Goal: Information Seeking & Learning: Learn about a topic

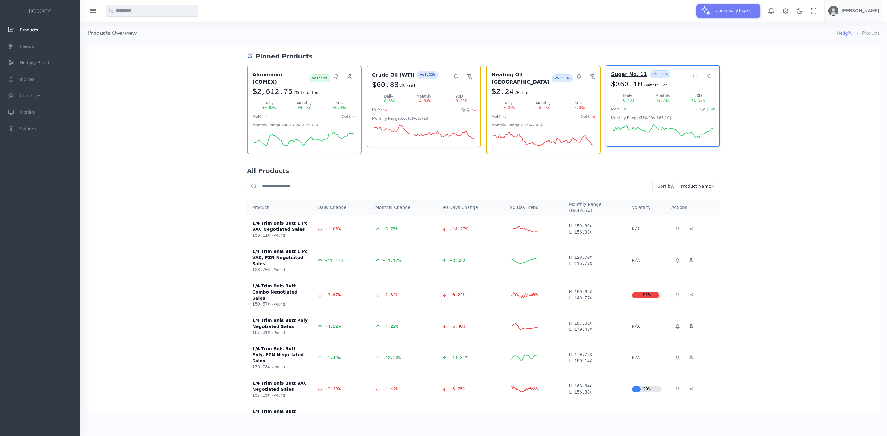
click at [619, 75] on h3 "Sugar No. 11" at bounding box center [629, 74] width 36 height 7
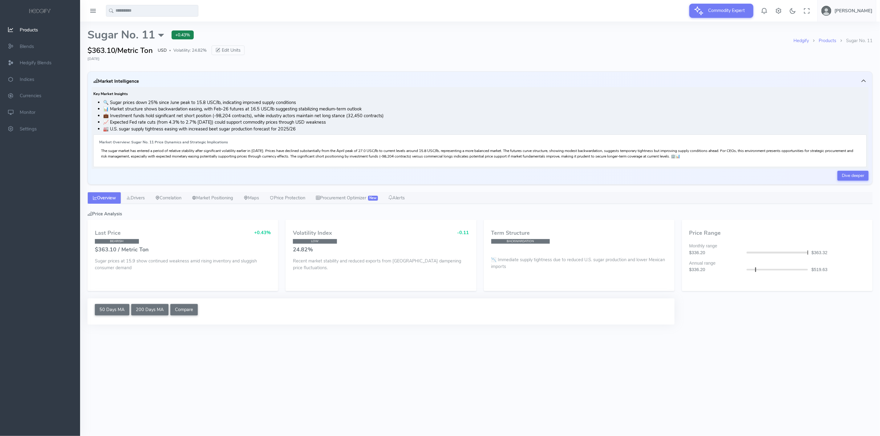
select select "****"
click at [221, 107] on li "📊 Market structure shows backwardation easing, with Feb-26 futures at 16.5 USC/…" at bounding box center [484, 109] width 763 height 7
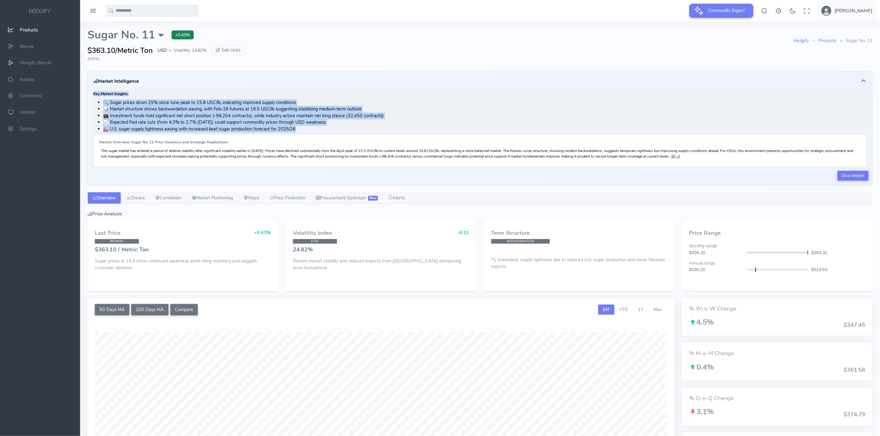
drag, startPoint x: 93, startPoint y: 94, endPoint x: 303, endPoint y: 131, distance: 212.9
click at [303, 131] on div "Key Market Insights 🔍 Sugar prices down 25% since June peak to 15.8 USC/lb, ind…" at bounding box center [479, 128] width 777 height 82
copy div "Key Market Insights 🔍 Sugar prices down 25% since June peak to 15.8 USC/lb, ind…"
click at [143, 202] on link "Drivers" at bounding box center [135, 198] width 29 height 12
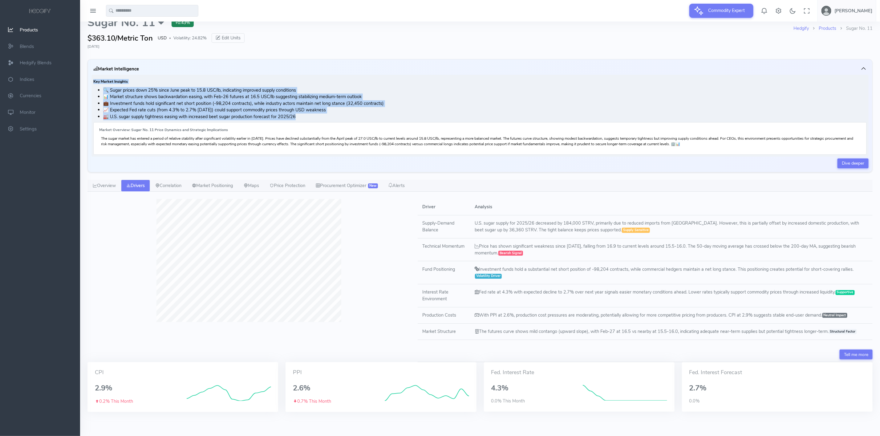
scroll to position [17, 0]
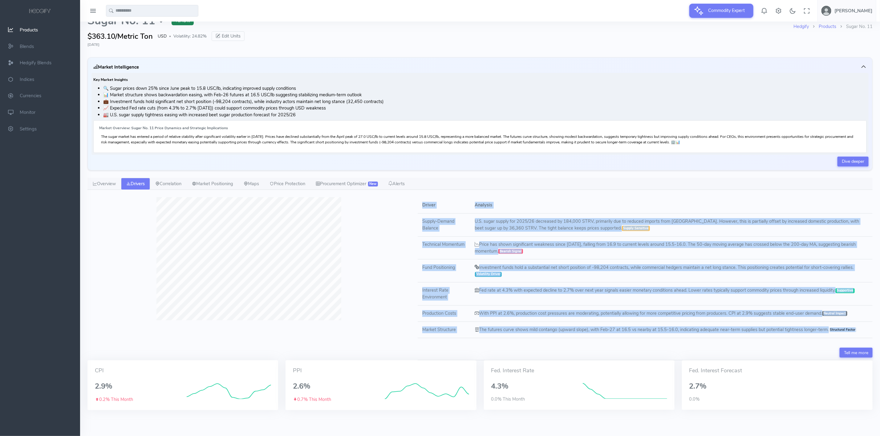
drag, startPoint x: 421, startPoint y: 204, endPoint x: 867, endPoint y: 333, distance: 464.5
click at [867, 333] on table "Driver Analysis Supply-Demand Balance U.S. sugar supply for 2025/26 decreased b…" at bounding box center [645, 267] width 455 height 141
copy table "Driver Analysis Supply-Demand Balance U.S. sugar supply for 2025/26 decreased b…"
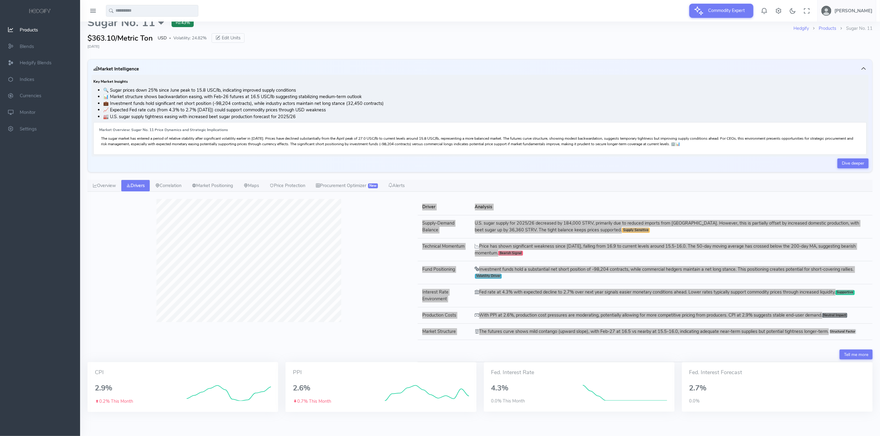
scroll to position [0, 0]
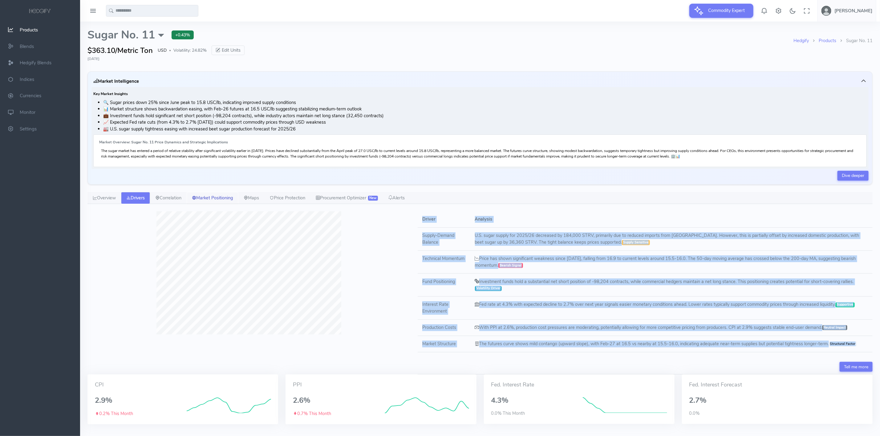
click at [219, 200] on link "Market Positioning" at bounding box center [213, 198] width 52 height 12
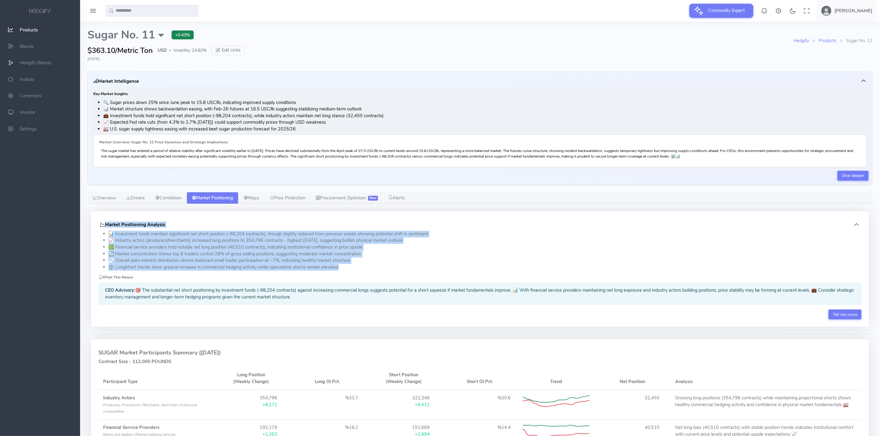
drag, startPoint x: 97, startPoint y: 225, endPoint x: 348, endPoint y: 268, distance: 254.3
click at [348, 268] on div "Market Positioning Analysis 📊 Investment funds maintain significant net short p…" at bounding box center [480, 269] width 778 height 115
copy div "Market Positioning Analysis 📊 Investment funds maintain significant net short p…"
drag, startPoint x: 116, startPoint y: 198, endPoint x: 140, endPoint y: 197, distance: 24.0
click at [116, 198] on link "Overview" at bounding box center [104, 198] width 34 height 12
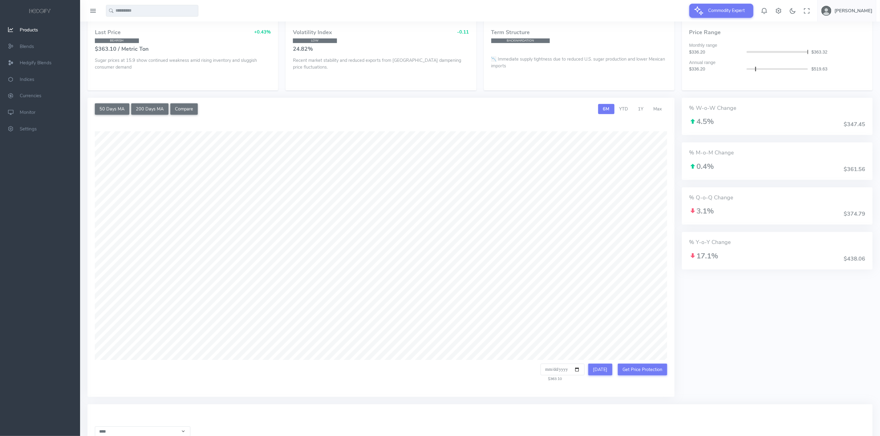
scroll to position [185, 0]
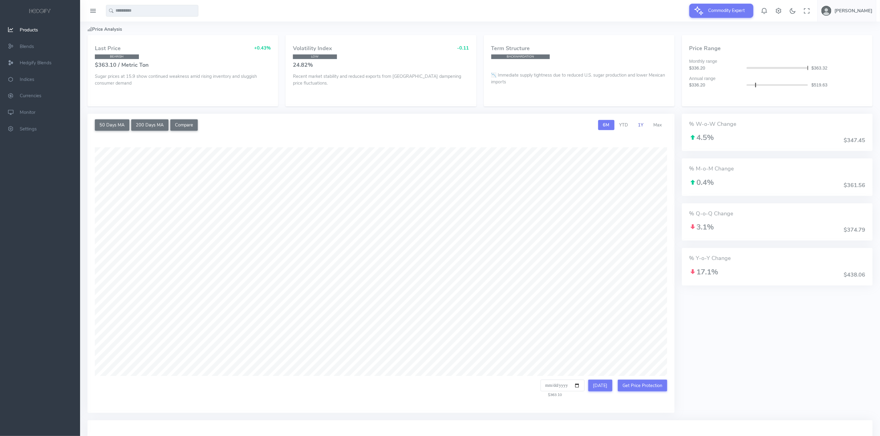
click at [642, 126] on span "1Y" at bounding box center [641, 125] width 6 height 6
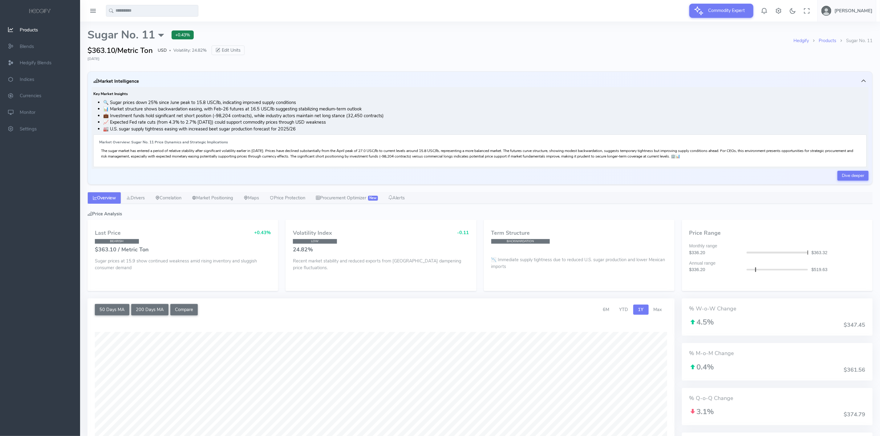
click at [27, 30] on span "Products" at bounding box center [29, 30] width 18 height 6
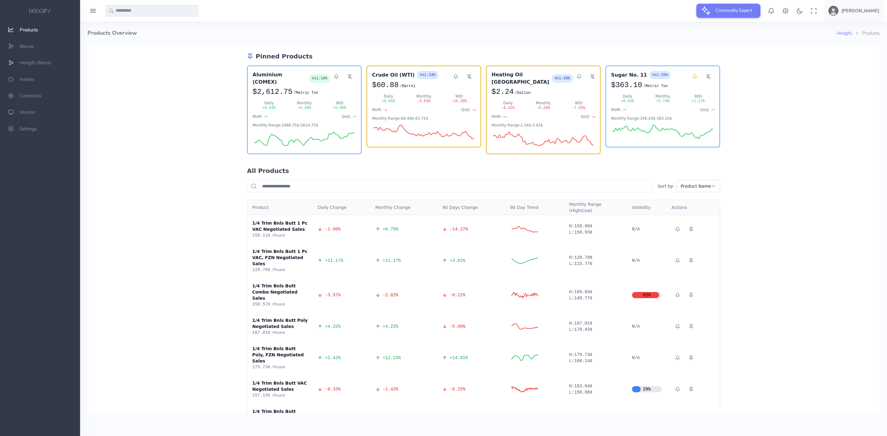
click at [130, 10] on input "text" at bounding box center [152, 11] width 92 height 12
click at [127, 24] on span "ocoa (US)" at bounding box center [146, 23] width 59 height 7
type input "**********"
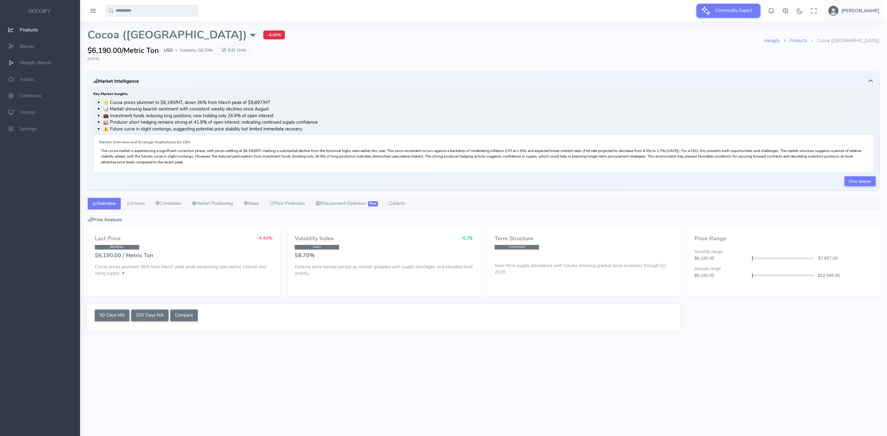
select select "****"
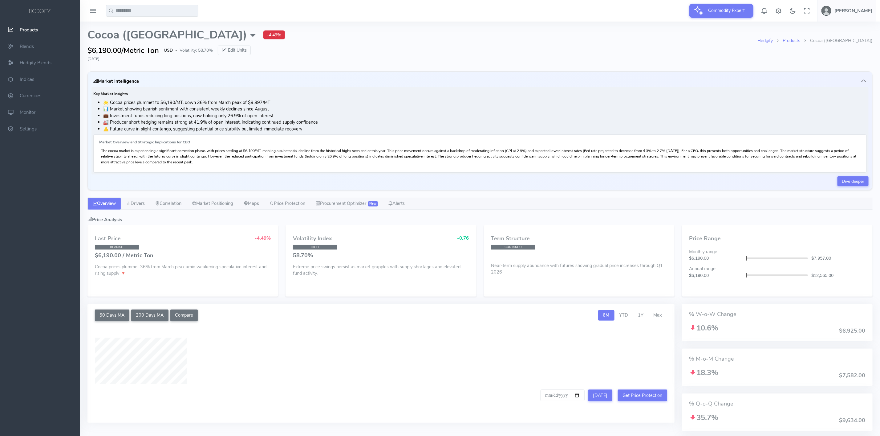
type input "**********"
click at [321, 96] on h6 "Key Market Insights" at bounding box center [479, 94] width 773 height 4
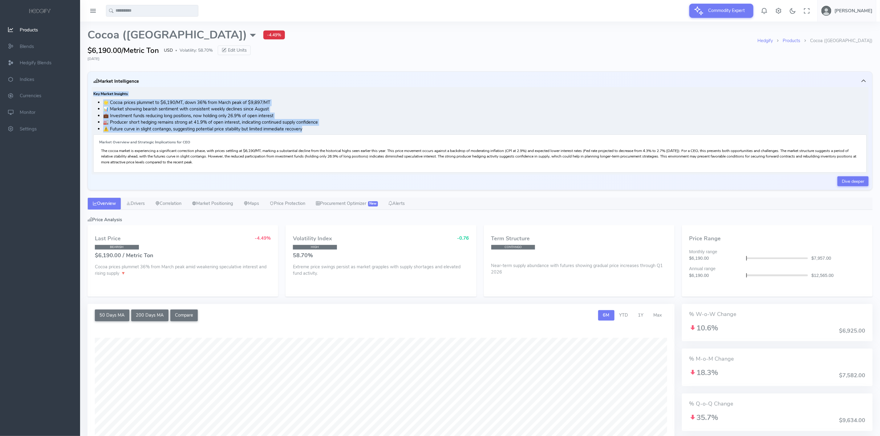
drag, startPoint x: 92, startPoint y: 91, endPoint x: 309, endPoint y: 132, distance: 220.5
click at [309, 132] on div "Key Market Insights 🌟 Cocoa prices plummet to $6,190/MT, down 36% from March pe…" at bounding box center [479, 130] width 777 height 87
copy div "Key Market Insights 🌟 Cocoa prices plummet to $6,190/MT, down 36% from March pe…"
click at [137, 206] on link "Drivers" at bounding box center [135, 204] width 29 height 12
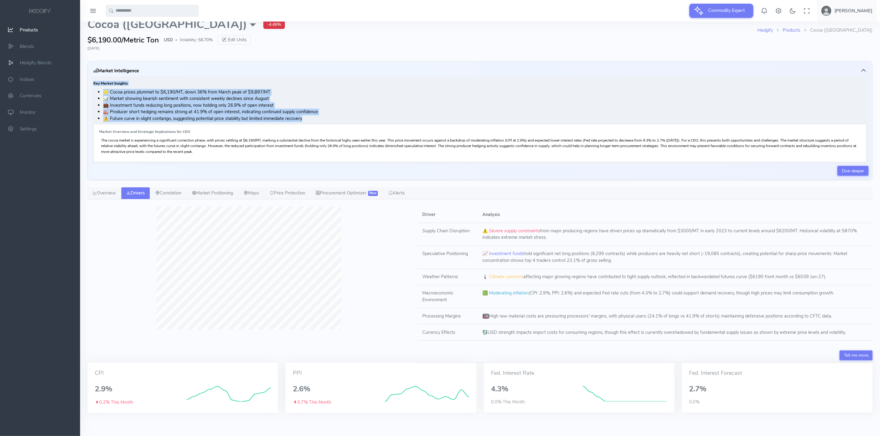
scroll to position [16, 0]
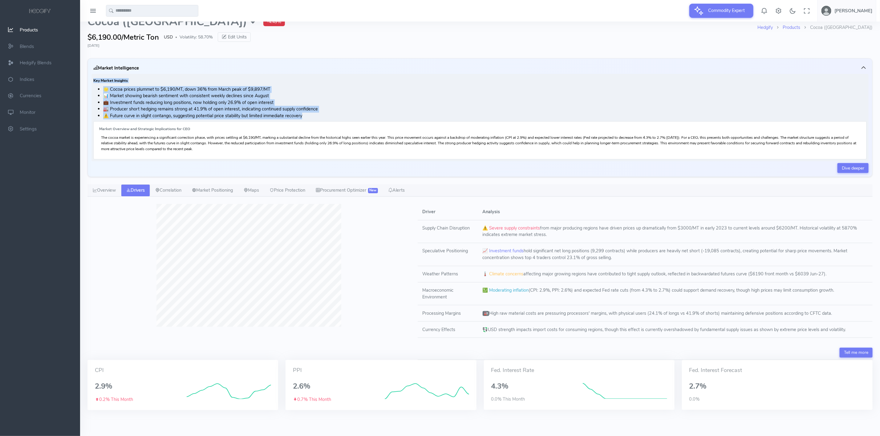
drag, startPoint x: 422, startPoint y: 211, endPoint x: 859, endPoint y: 331, distance: 452.7
click at [860, 336] on table "Driver Analysis Supply Chain Disruption ⚠️ Severe supply constraints from major…" at bounding box center [645, 271] width 455 height 134
copy table "Driver Analysis Supply Chain Disruption ⚠️ Severe supply constraints from major…"
click at [228, 189] on link "Market Positioning" at bounding box center [213, 190] width 52 height 12
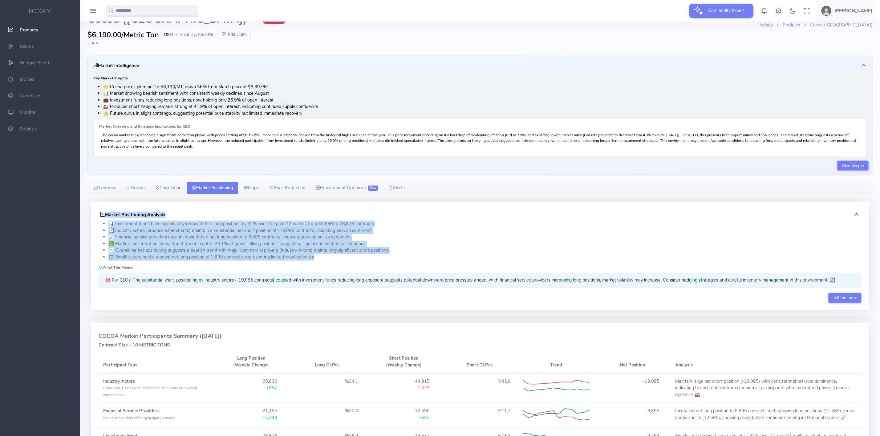
drag, startPoint x: 95, startPoint y: 211, endPoint x: 290, endPoint y: 249, distance: 199.5
click at [347, 262] on div "Market Positioning Analysis 📊 Investment funds have significantly reduced their…" at bounding box center [480, 256] width 778 height 109
copy div "Market Positioning Analysis 📊 Investment funds have significantly reduced their…"
click at [118, 189] on link "Overview" at bounding box center [104, 188] width 34 height 12
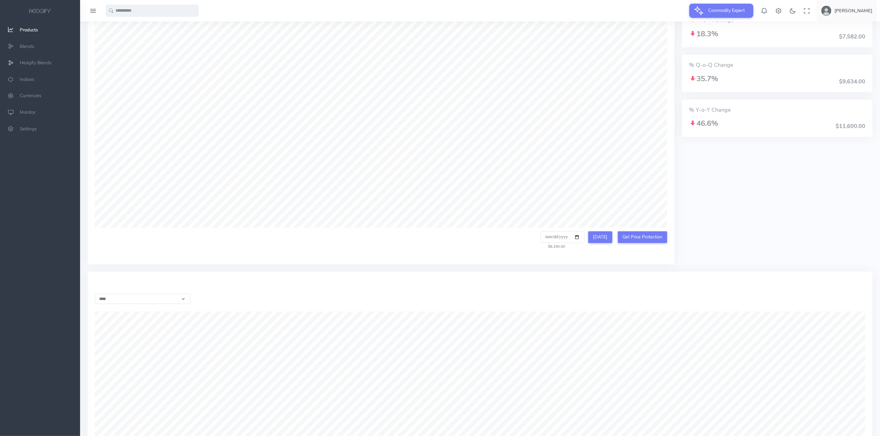
scroll to position [247, 0]
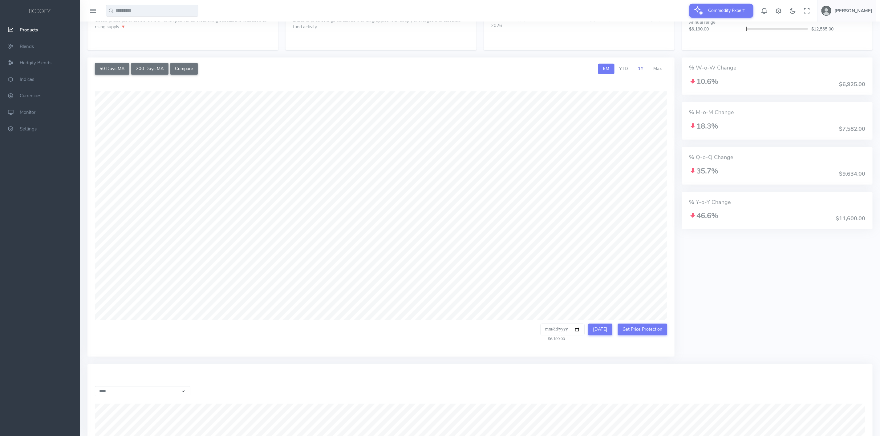
click at [640, 74] on link "1Y" at bounding box center [640, 69] width 15 height 10
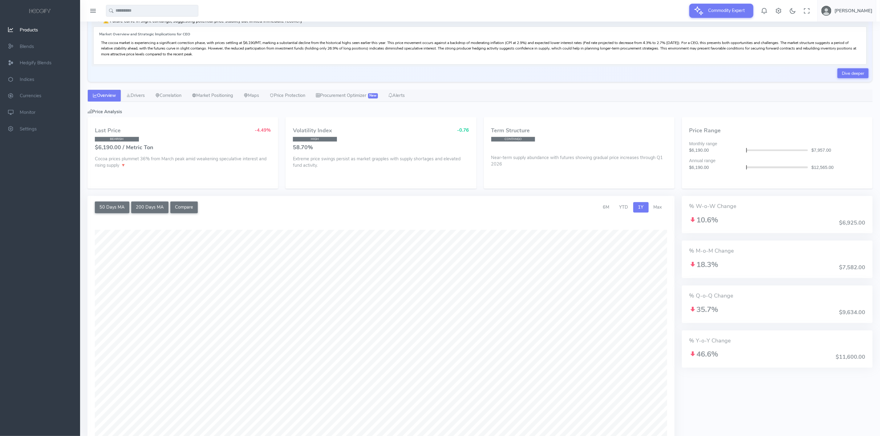
scroll to position [16, 0]
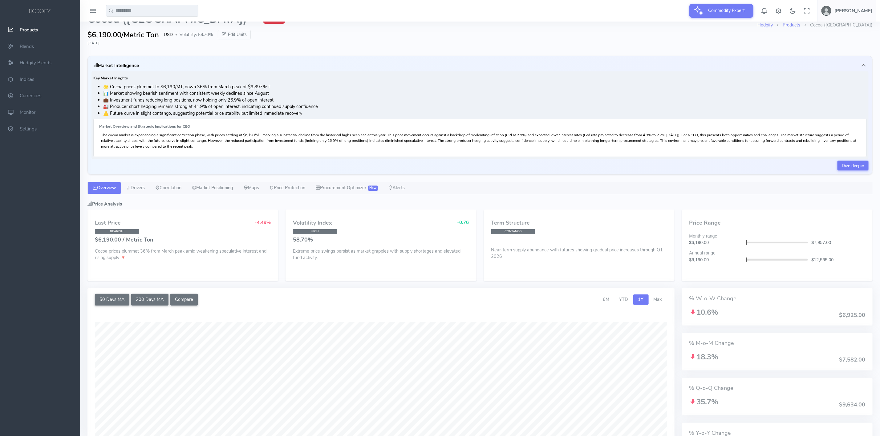
drag, startPoint x: 113, startPoint y: 187, endPoint x: 115, endPoint y: 180, distance: 6.8
click at [113, 187] on link "Overview" at bounding box center [104, 188] width 34 height 12
click at [32, 32] on span "Products" at bounding box center [29, 30] width 18 height 6
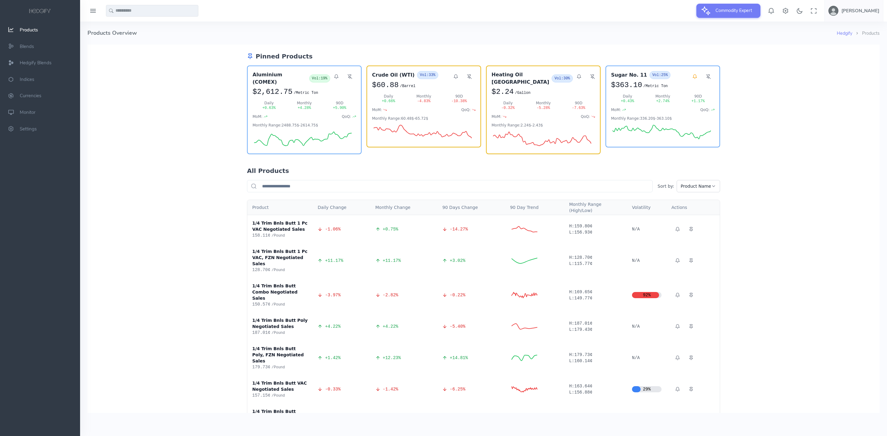
click at [164, 10] on input "text" at bounding box center [152, 11] width 92 height 12
click at [127, 23] on span "alm Oil" at bounding box center [123, 23] width 14 height 7
type input "********"
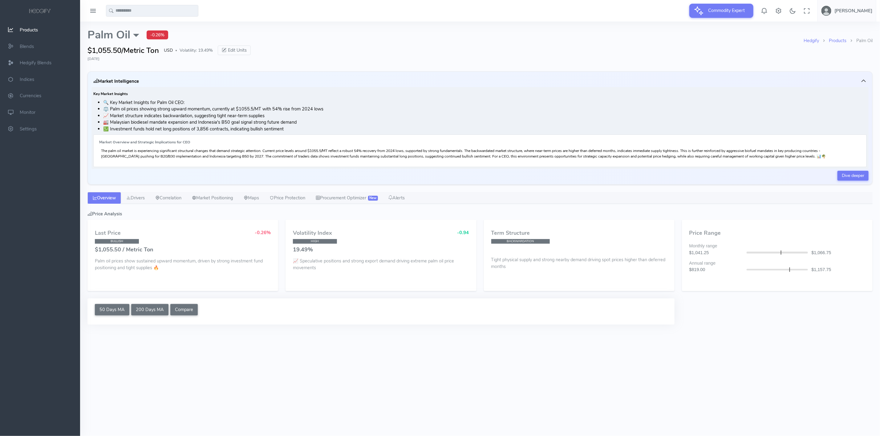
select select "****"
click at [215, 87] on button "Market Intelligence" at bounding box center [479, 81] width 777 height 12
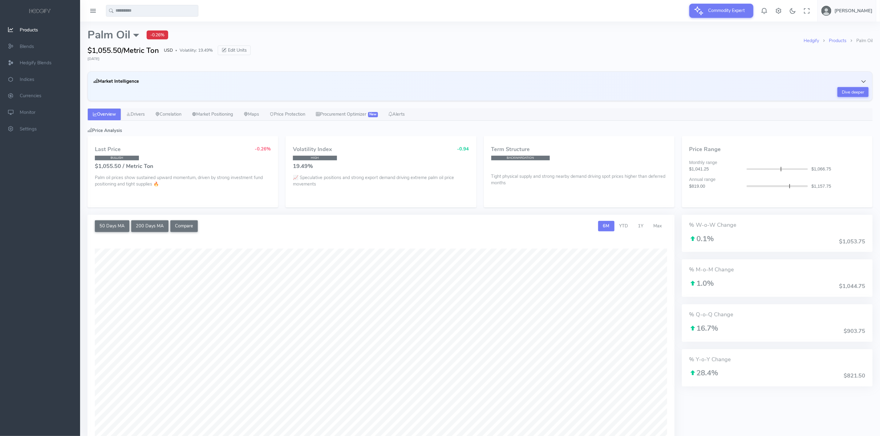
click at [131, 85] on button "Market Intelligence" at bounding box center [479, 81] width 777 height 12
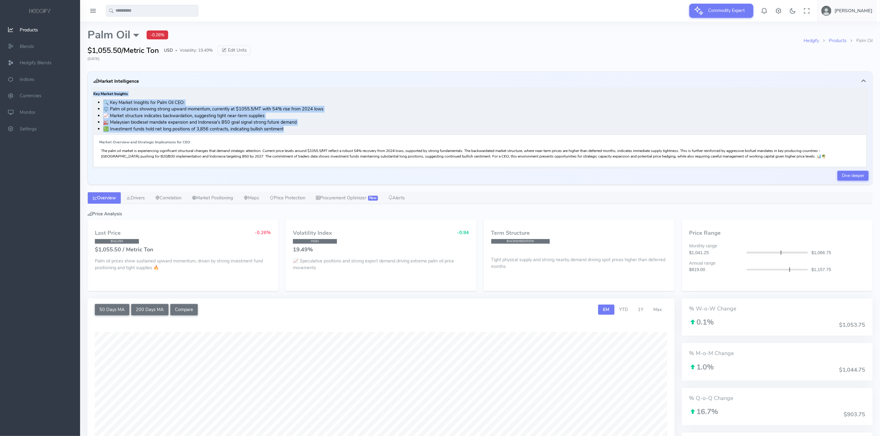
drag, startPoint x: 93, startPoint y: 93, endPoint x: 294, endPoint y: 131, distance: 204.2
click at [294, 131] on div "Key Market Insights 🔍 Key Market Insights for Palm Oil CEO: ⚖️ Palm oil prices …" at bounding box center [479, 128] width 777 height 82
copy div "Key Market Insights 🔍 Key Market Insights for Palm Oil CEO: ⚖️ Palm oil prices …"
click at [135, 199] on link "Drivers" at bounding box center [135, 198] width 29 height 12
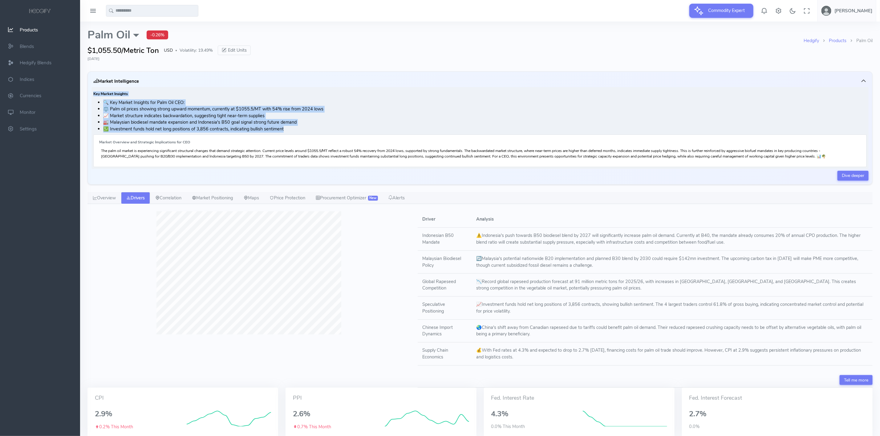
drag, startPoint x: 420, startPoint y: 221, endPoint x: 551, endPoint y: 363, distance: 193.1
click at [551, 363] on table "Driver Analysis Indonesian B50 Mandate ⚠️ Indonesia's push towards B50 biodiese…" at bounding box center [645, 289] width 455 height 154
copy table "Loremi Dolorsit Ametconsec A38 Elitsed ⚠️ Doeiusmod't inci utlabor E19 dolorema…"
click at [224, 201] on link "Market Positioning" at bounding box center [213, 198] width 52 height 12
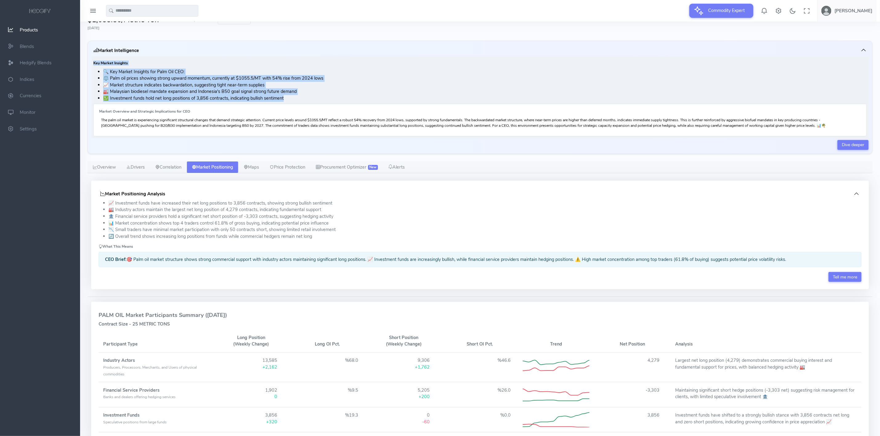
scroll to position [46, 0]
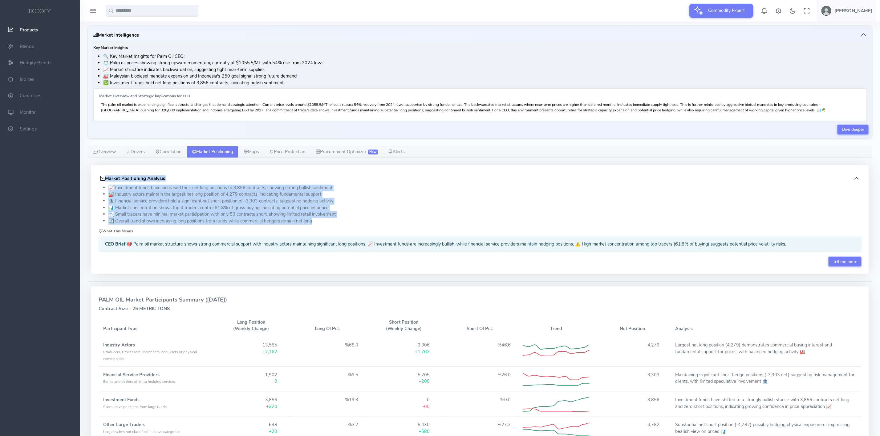
drag, startPoint x: 95, startPoint y: 176, endPoint x: 308, endPoint y: 219, distance: 216.6
click at [322, 227] on div "Market Positioning Analysis 📈 Investment funds have increased their net long po…" at bounding box center [480, 219] width 778 height 109
drag, startPoint x: 297, startPoint y: 213, endPoint x: 186, endPoint y: 190, distance: 113.8
click at [186, 190] on li "📈 Investment funds have increased their net long positions to 3,856 contracts, …" at bounding box center [484, 188] width 753 height 7
drag, startPoint x: 322, startPoint y: 223, endPoint x: 98, endPoint y: 180, distance: 228.5
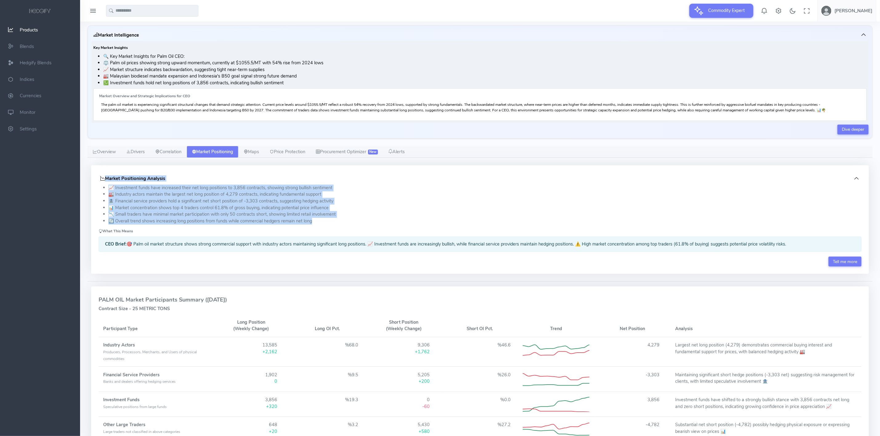
click at [98, 180] on div "Market Positioning Analysis 📈 Investment funds have increased their net long po…" at bounding box center [480, 219] width 778 height 109
copy div "Market Positioning Analysis 📈 Investment funds have increased their net long po…"
click at [102, 148] on link "Overview" at bounding box center [104, 152] width 34 height 12
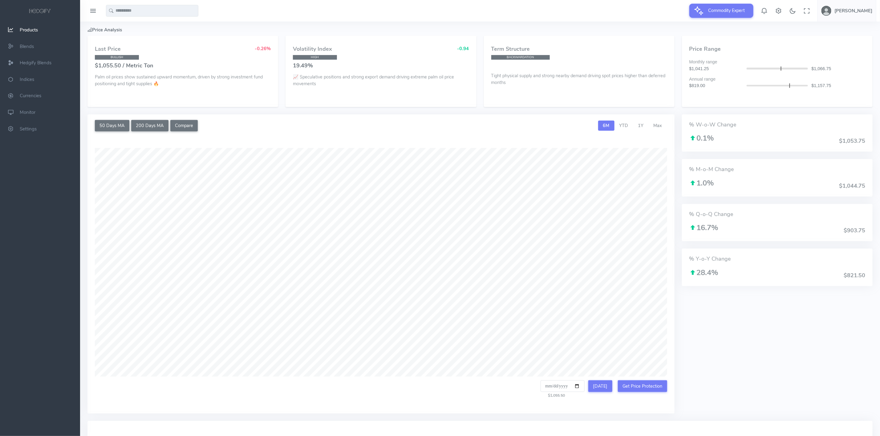
scroll to position [185, 0]
click at [639, 127] on span "1Y" at bounding box center [641, 125] width 6 height 6
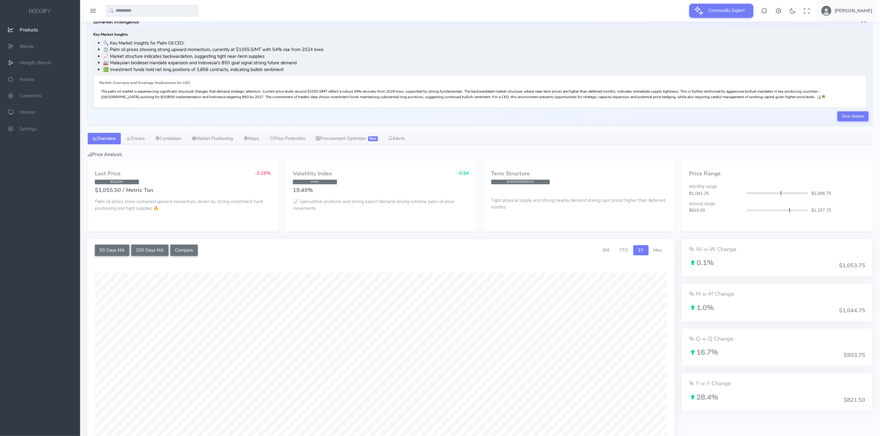
scroll to position [0, 0]
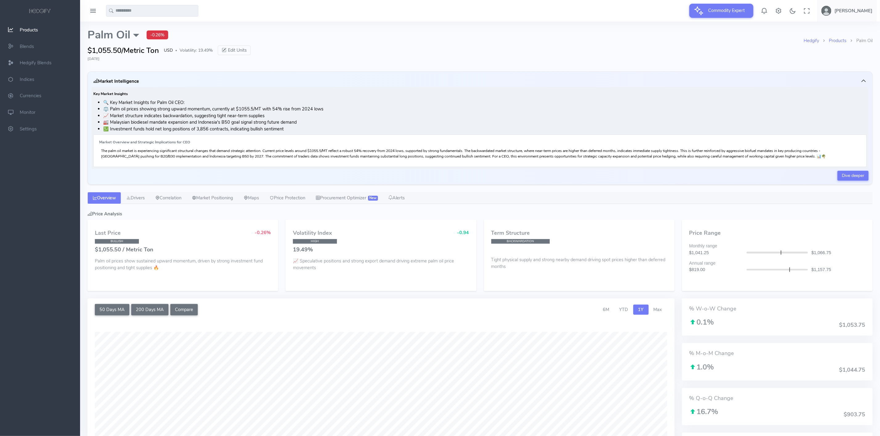
click at [125, 9] on input "text" at bounding box center [152, 11] width 92 height 12
click at [133, 24] on span "Chicago SRW" at bounding box center [128, 23] width 28 height 7
type input "**********"
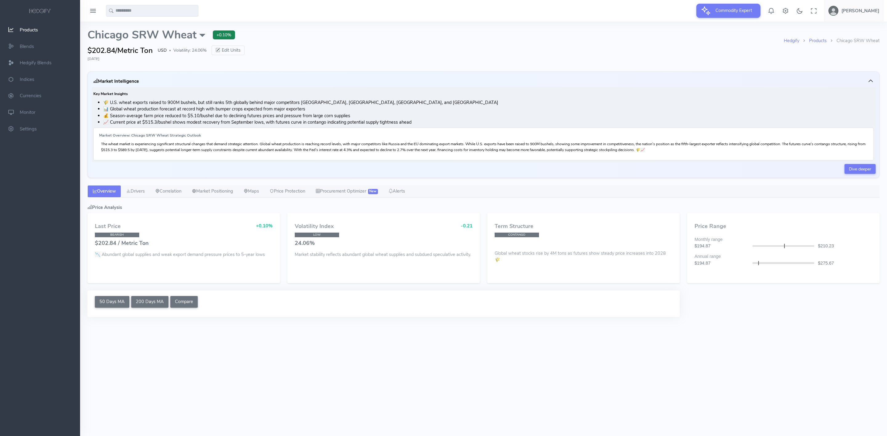
select select "****"
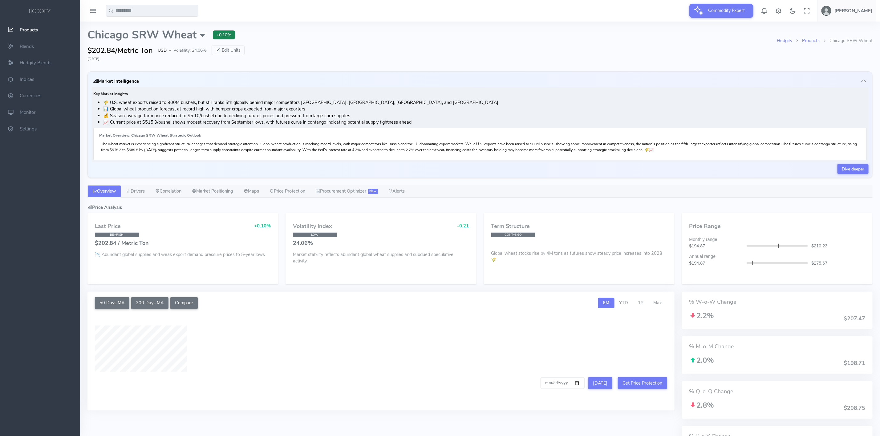
type input "**********"
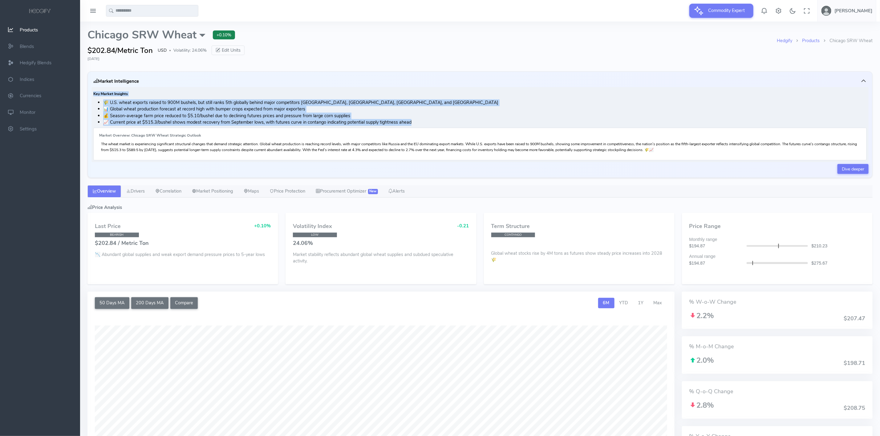
drag, startPoint x: 92, startPoint y: 92, endPoint x: 423, endPoint y: 122, distance: 332.7
click at [423, 122] on div "Key Market Insights 🌾 U.S. wheat exports raised to 900M bushels, but still rank…" at bounding box center [479, 124] width 777 height 75
copy div "Key Market Insights 🌾 U.S. wheat exports raised to 900M bushels, but still rank…"
click at [139, 193] on link "Drivers" at bounding box center [135, 191] width 29 height 12
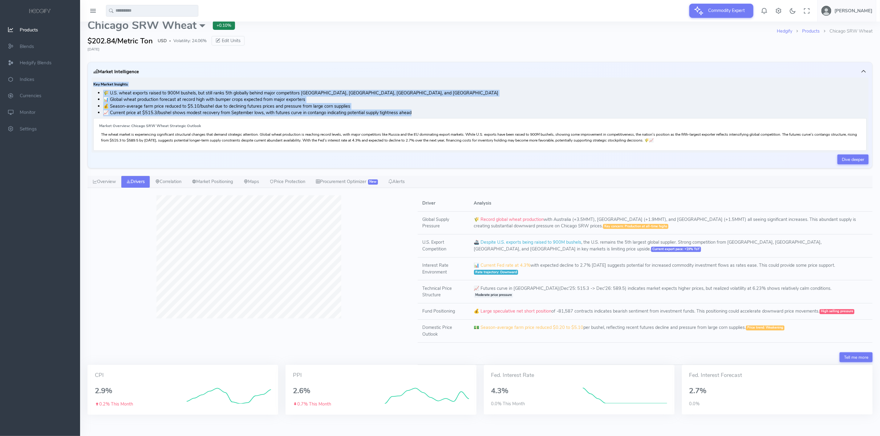
scroll to position [17, 0]
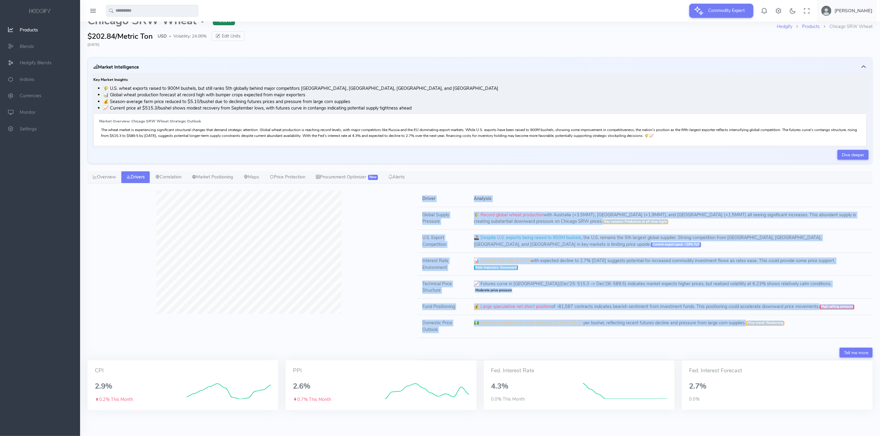
drag, startPoint x: 418, startPoint y: 195, endPoint x: 796, endPoint y: 332, distance: 402.8
click at [796, 332] on table "Driver Analysis Global Supply Pressure 🌾 Record global wheat production with Au…" at bounding box center [645, 265] width 455 height 148
copy table "Loremi Dolorsit Ametco Adipis Elitsedd 🌾 Eiusmo tempor incid utlaboreet dolo Ma…"
click at [214, 180] on link "Market Positioning" at bounding box center [213, 177] width 52 height 12
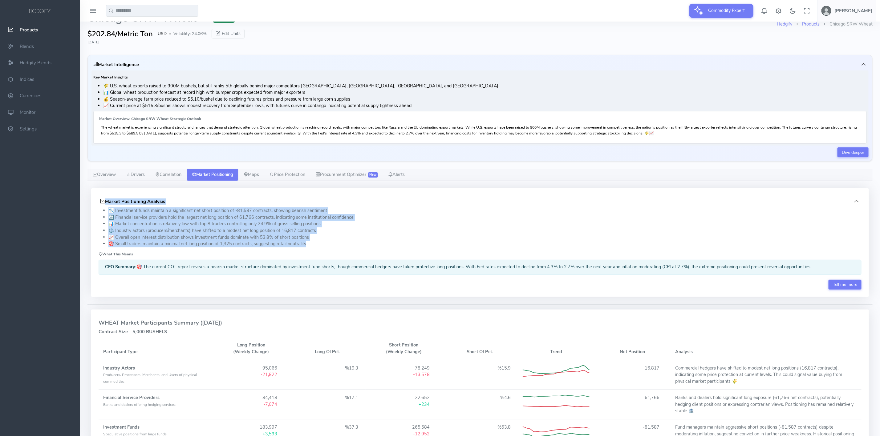
drag, startPoint x: 95, startPoint y: 200, endPoint x: 320, endPoint y: 247, distance: 229.2
click at [320, 247] on div "Market Positioning Analysis 📉 Investment funds maintain a significant net short…" at bounding box center [480, 242] width 778 height 109
copy div "Market Positioning Analysis 📉 Investment funds maintain a significant net short…"
click at [406, 232] on li "⚖️ Industry actors (producers/merchants) have shifted to a modest net long posi…" at bounding box center [484, 231] width 753 height 7
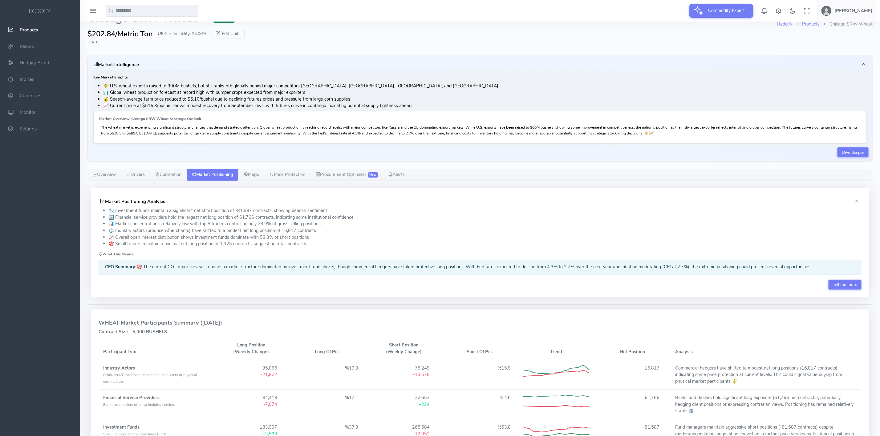
click at [426, 208] on button "Market Positioning Analysis" at bounding box center [480, 202] width 763 height 12
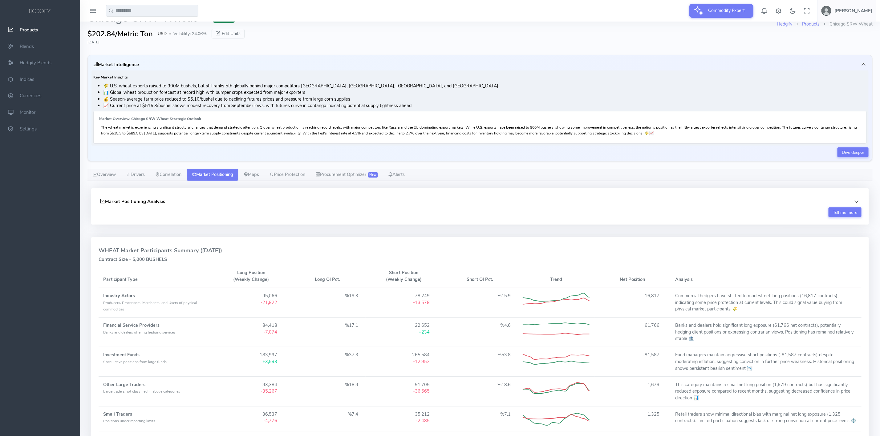
click at [426, 208] on button "Market Positioning Analysis" at bounding box center [480, 202] width 763 height 12
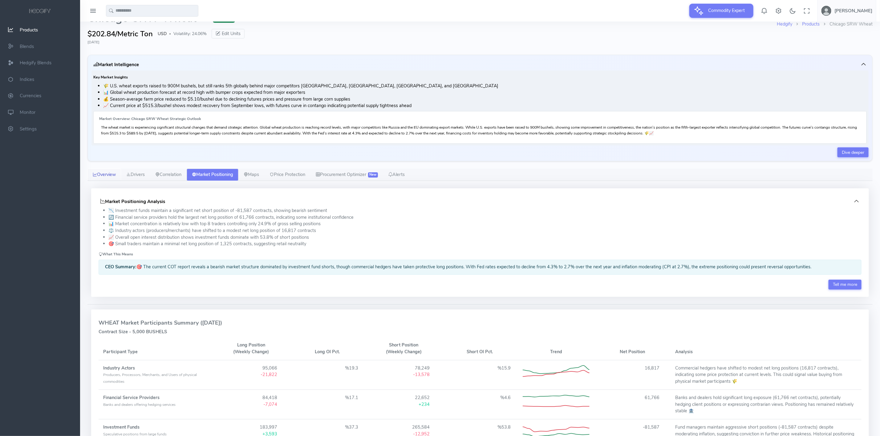
click at [101, 176] on link "Overview" at bounding box center [104, 175] width 34 height 12
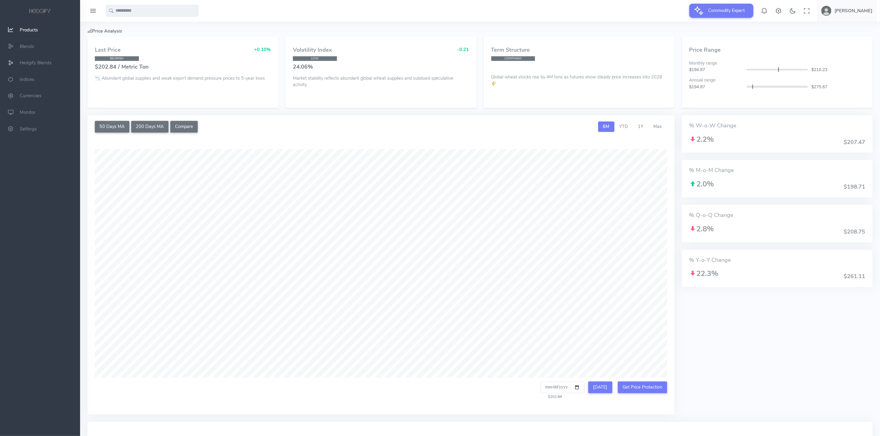
scroll to position [109, 0]
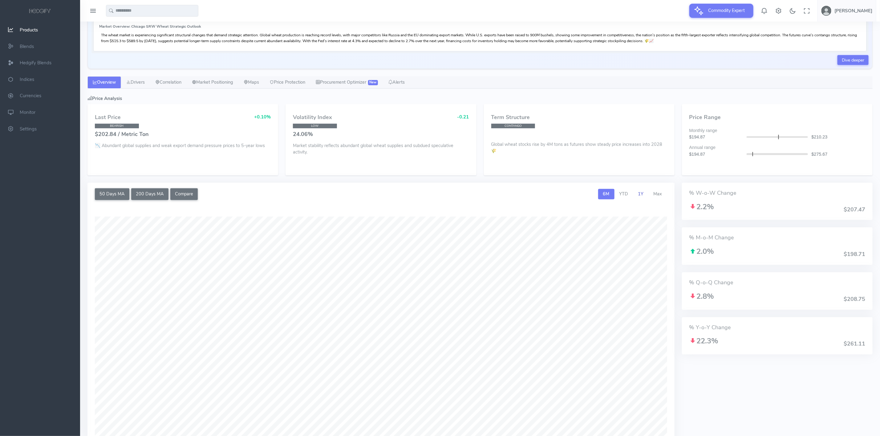
click at [642, 195] on span "1Y" at bounding box center [641, 194] width 6 height 6
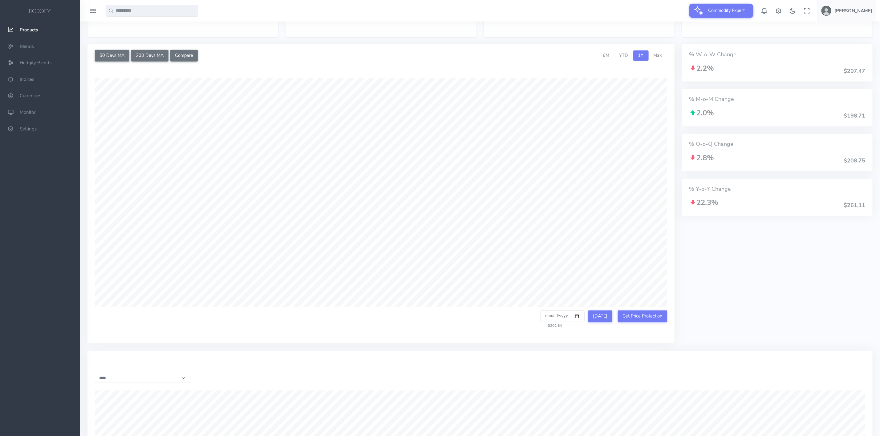
scroll to position [201, 0]
